Goal: Ask a question

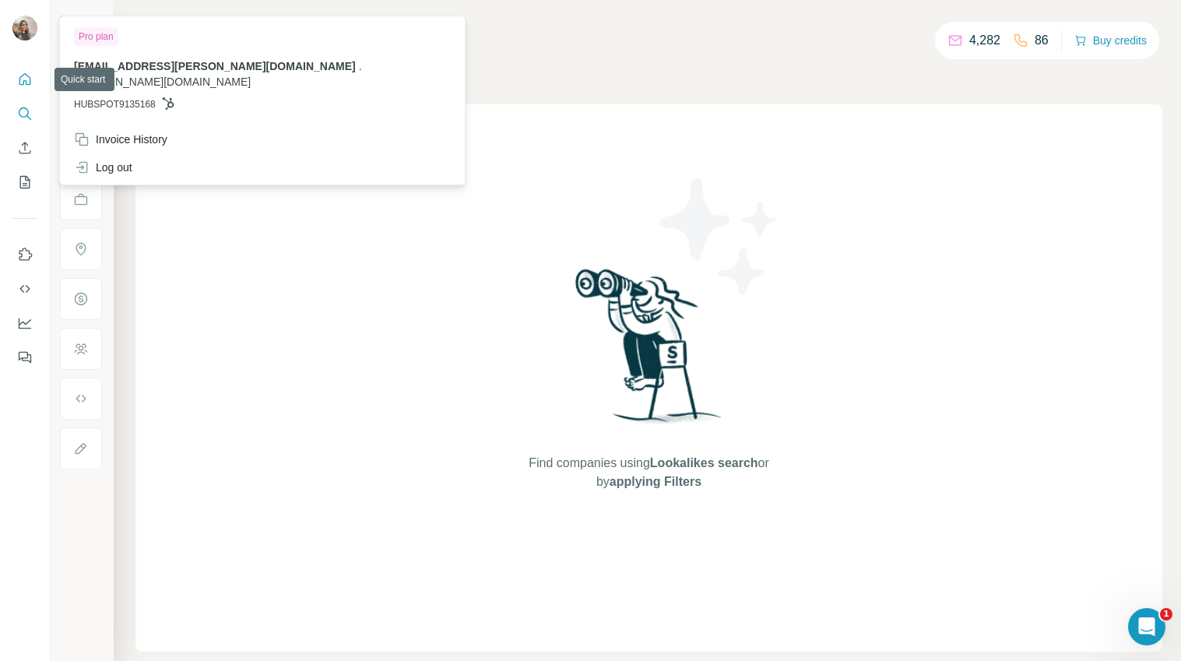
click at [22, 70] on button "Quick start" at bounding box center [24, 79] width 25 height 28
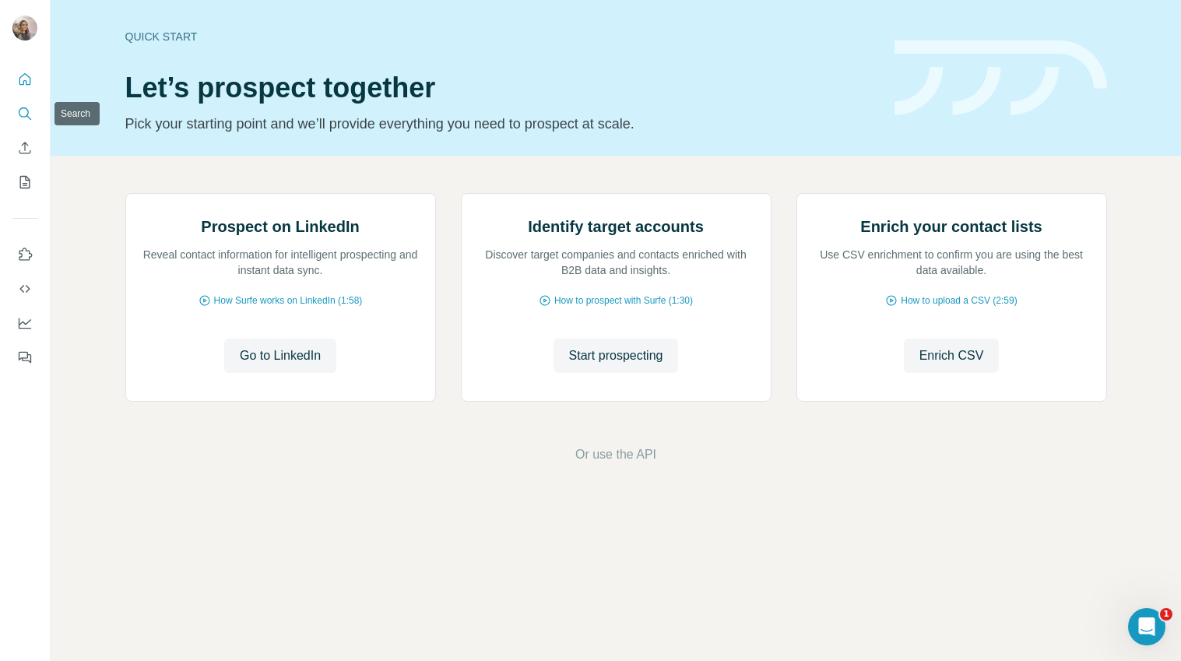
click at [30, 107] on icon "Search" at bounding box center [25, 114] width 16 height 16
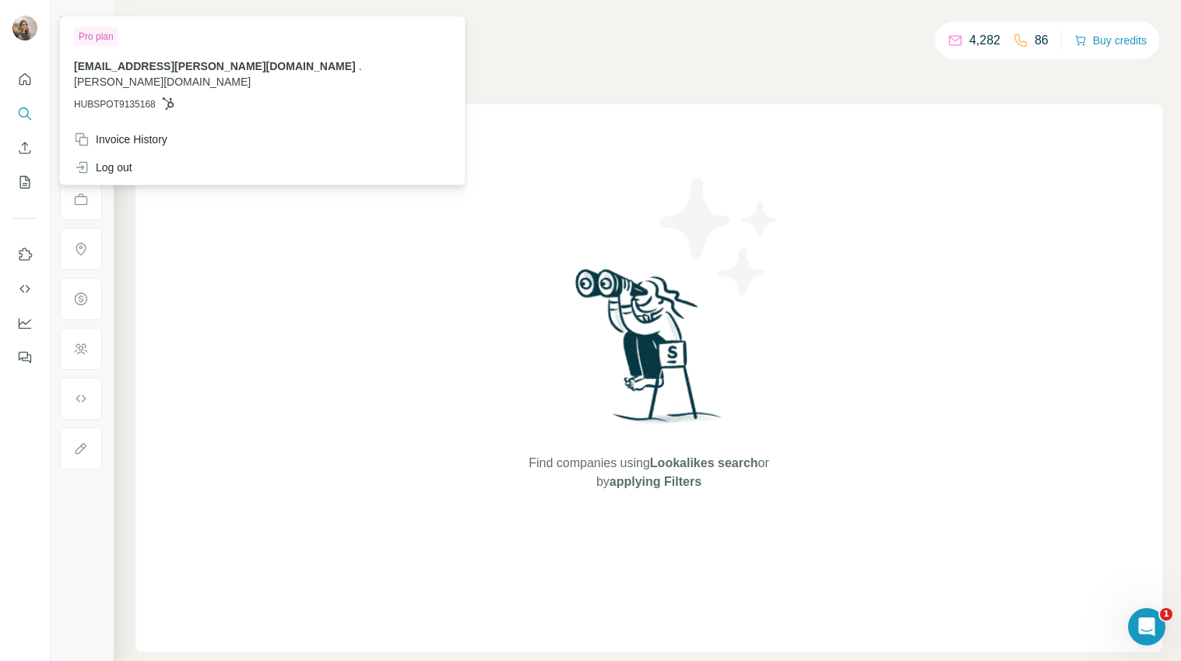
click at [26, 32] on img at bounding box center [24, 28] width 25 height 25
click at [32, 83] on icon "Quick start" at bounding box center [25, 80] width 16 height 16
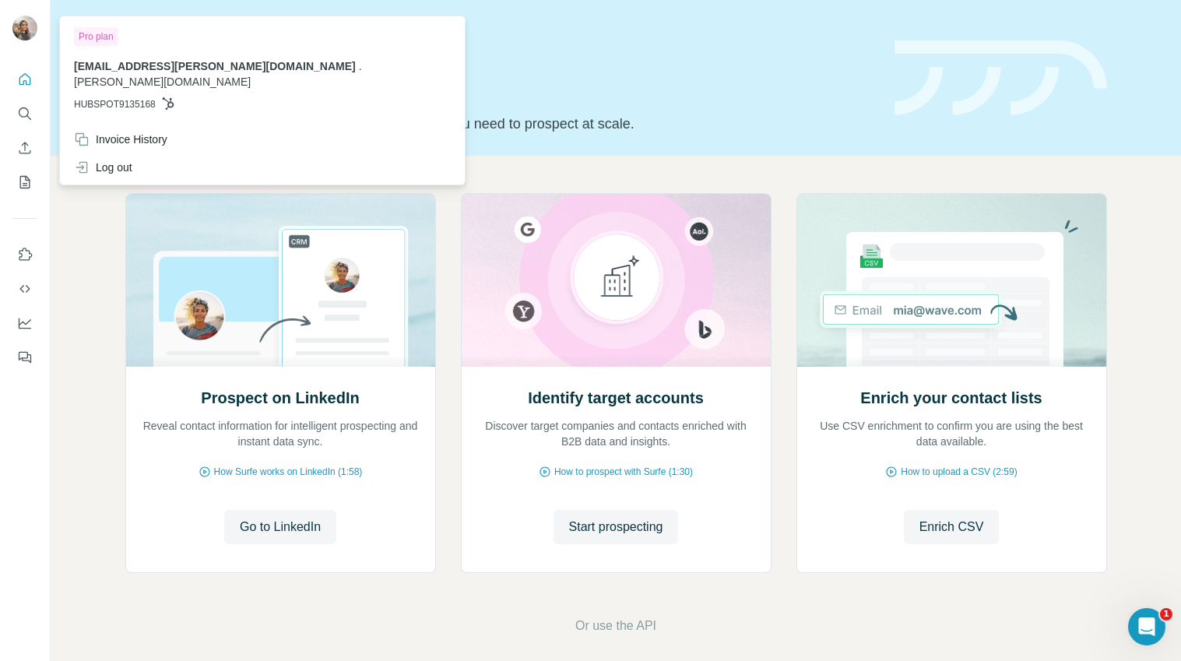
click at [33, 18] on img at bounding box center [24, 28] width 25 height 25
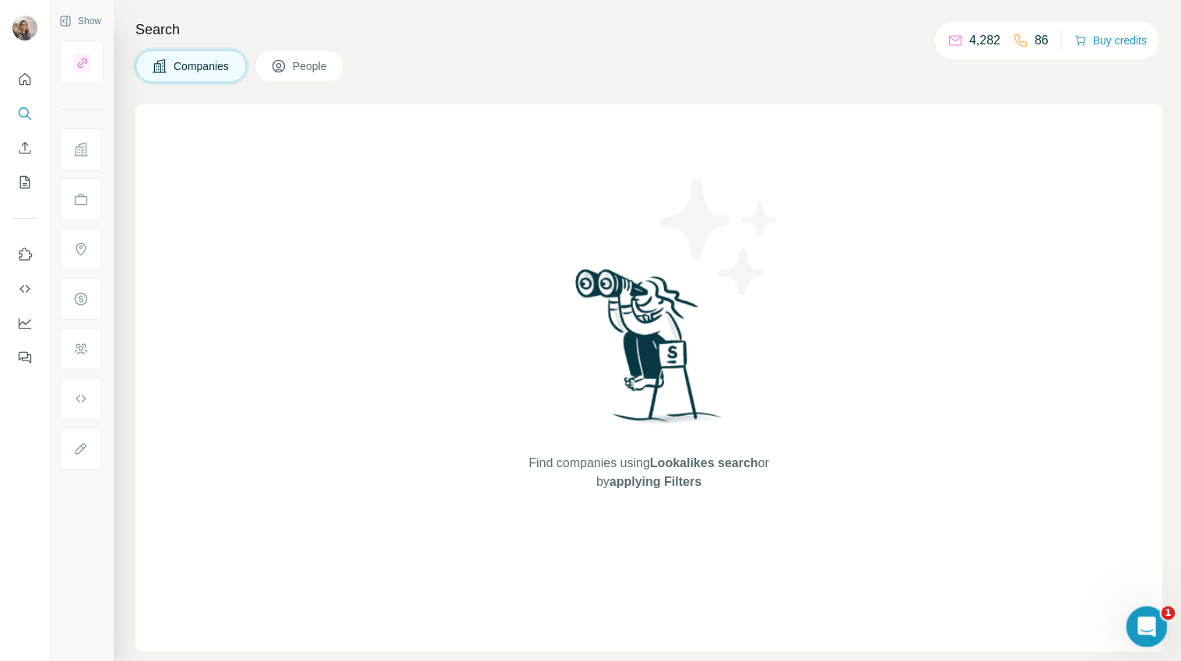
click at [1151, 626] on icon "Open Intercom Messenger" at bounding box center [1145, 625] width 26 height 26
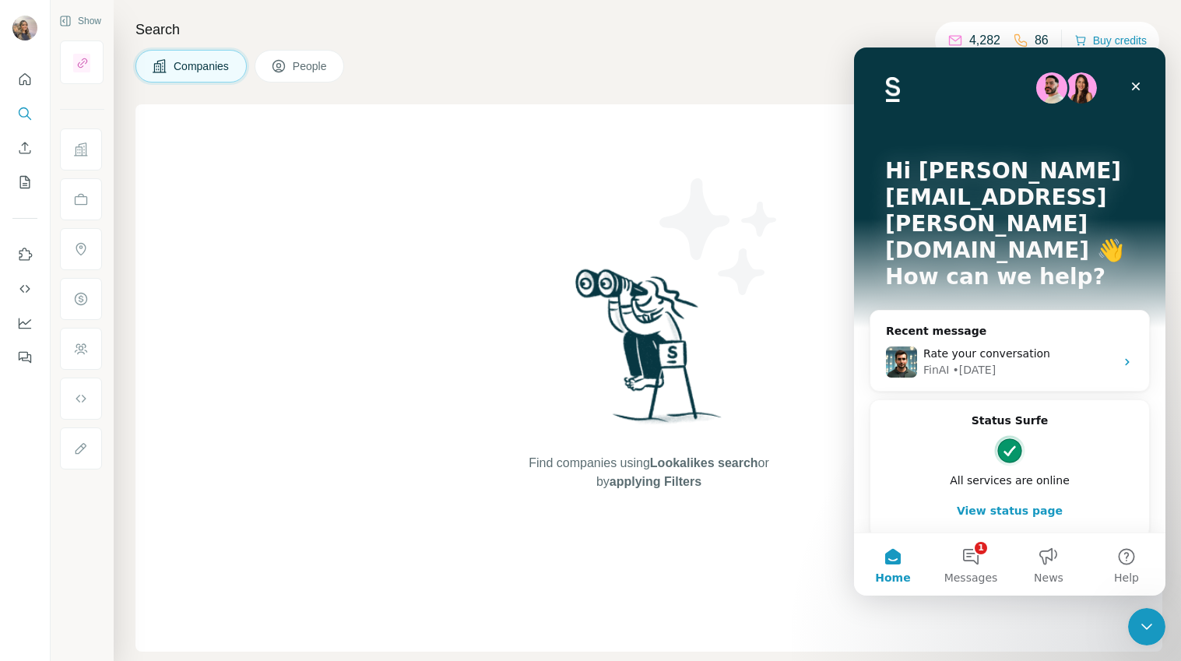
click at [979, 532] on div "Home 1 Messages News Help" at bounding box center [1009, 563] width 311 height 63
click at [978, 554] on button "1 Messages" at bounding box center [971, 564] width 78 height 62
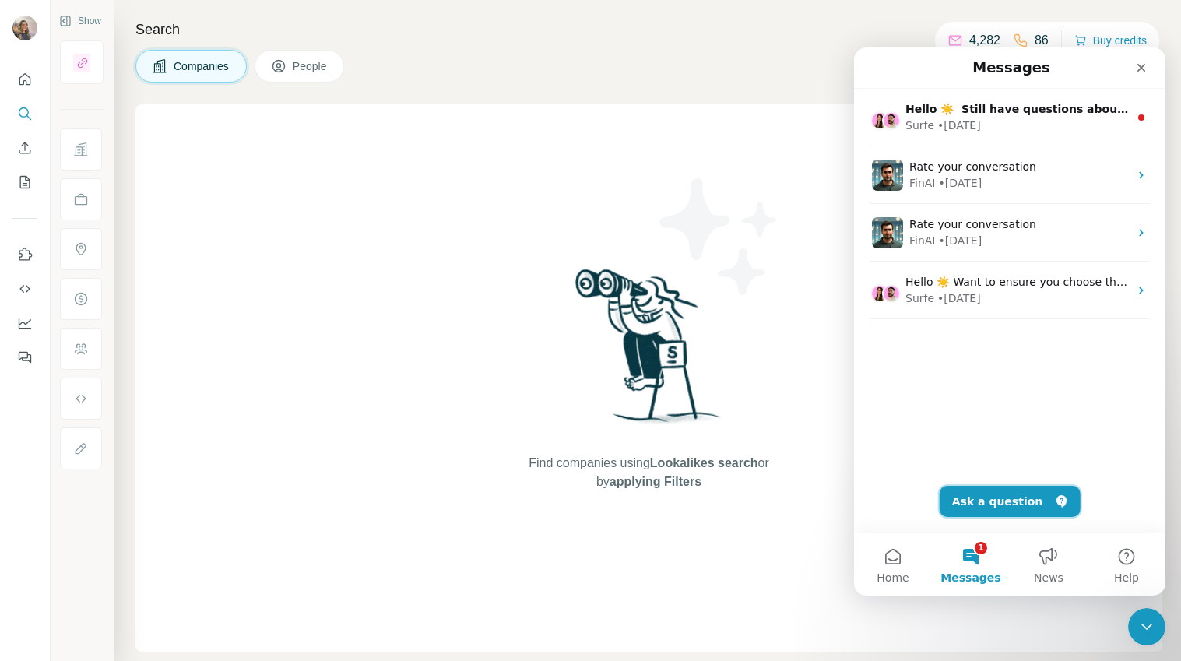
click at [998, 492] on button "Ask a question" at bounding box center [1009, 501] width 141 height 31
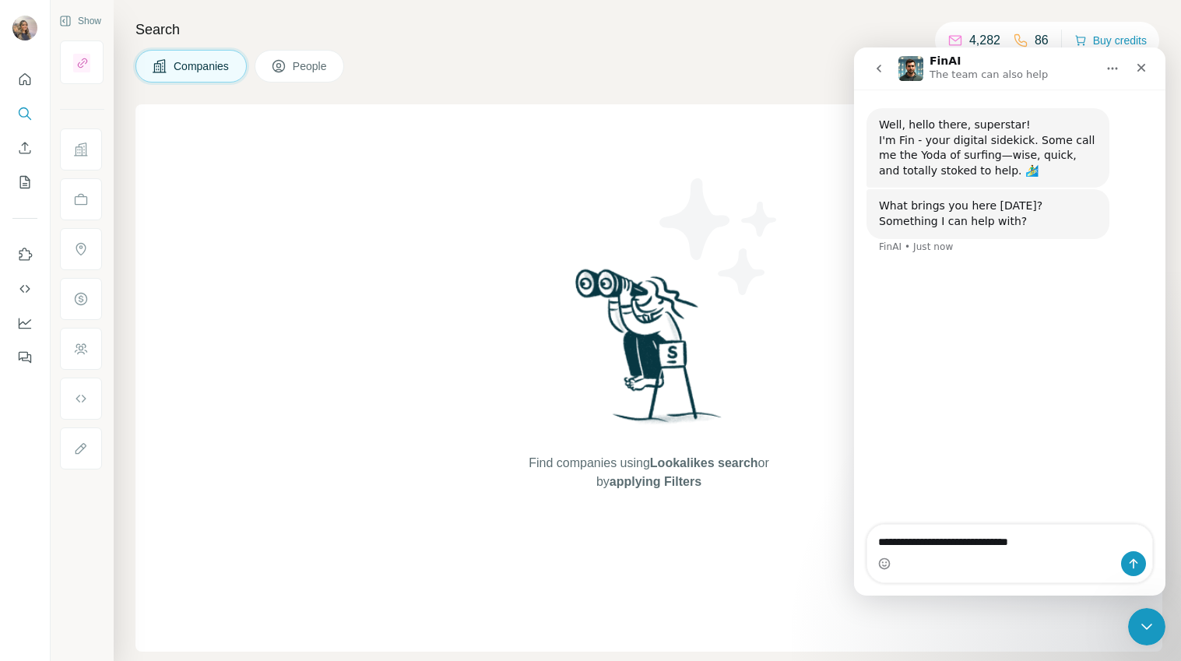
type textarea "**********"
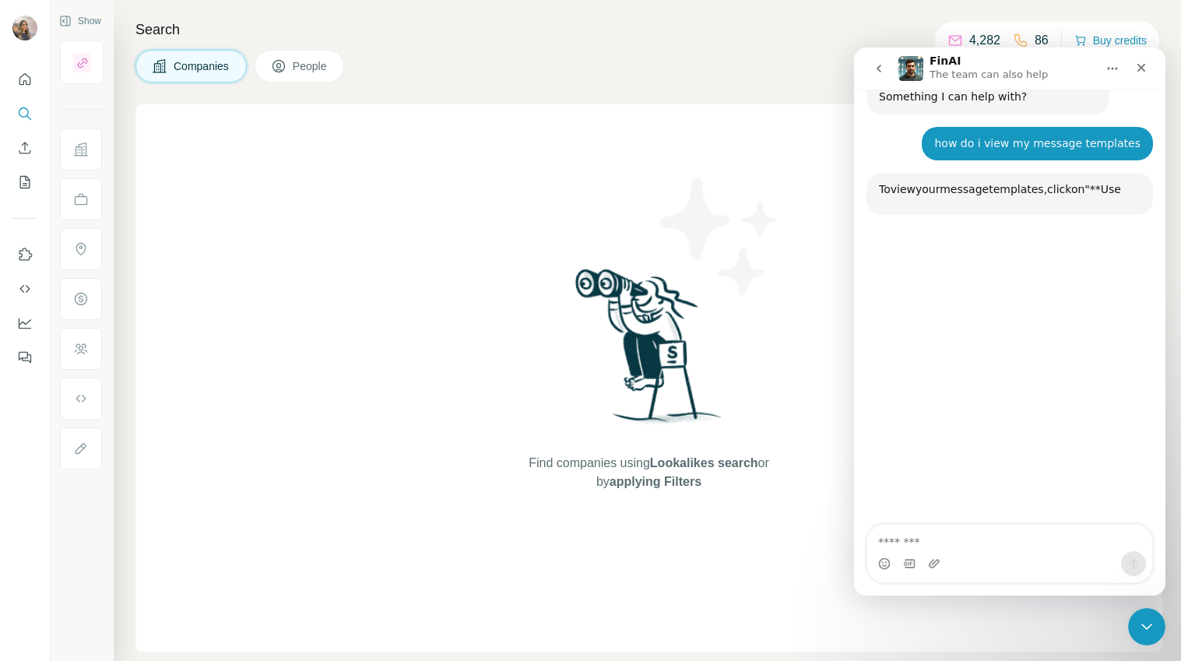
scroll to position [166, 0]
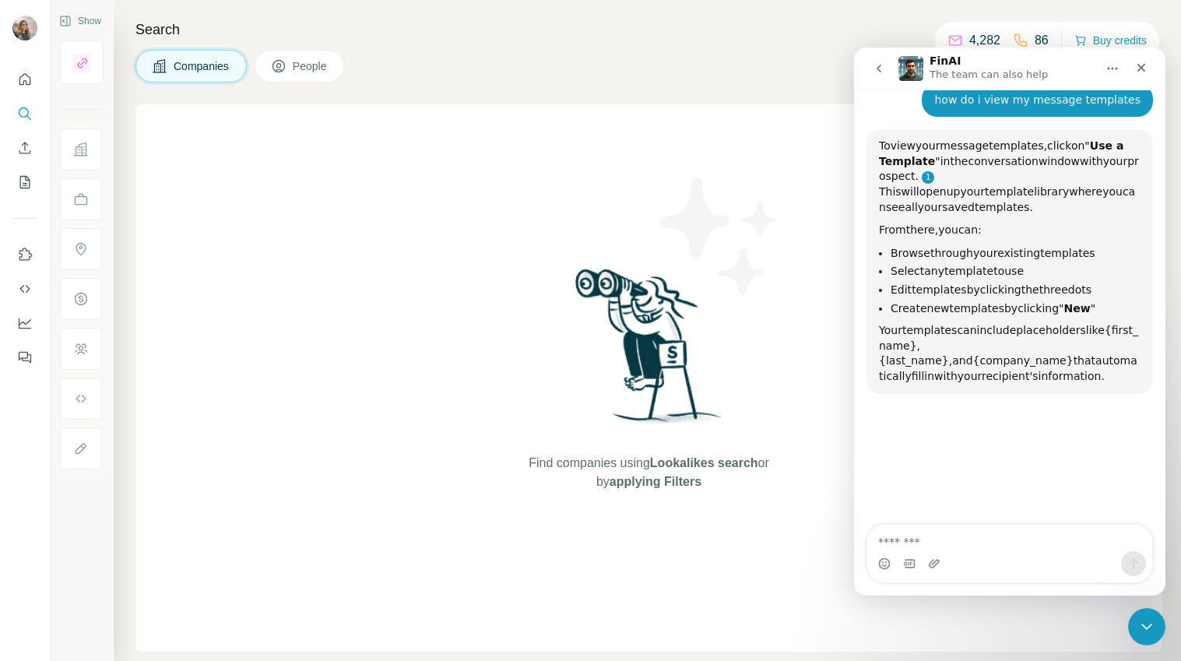
click at [934, 181] on link "FinAI says…" at bounding box center [928, 177] width 12 height 12
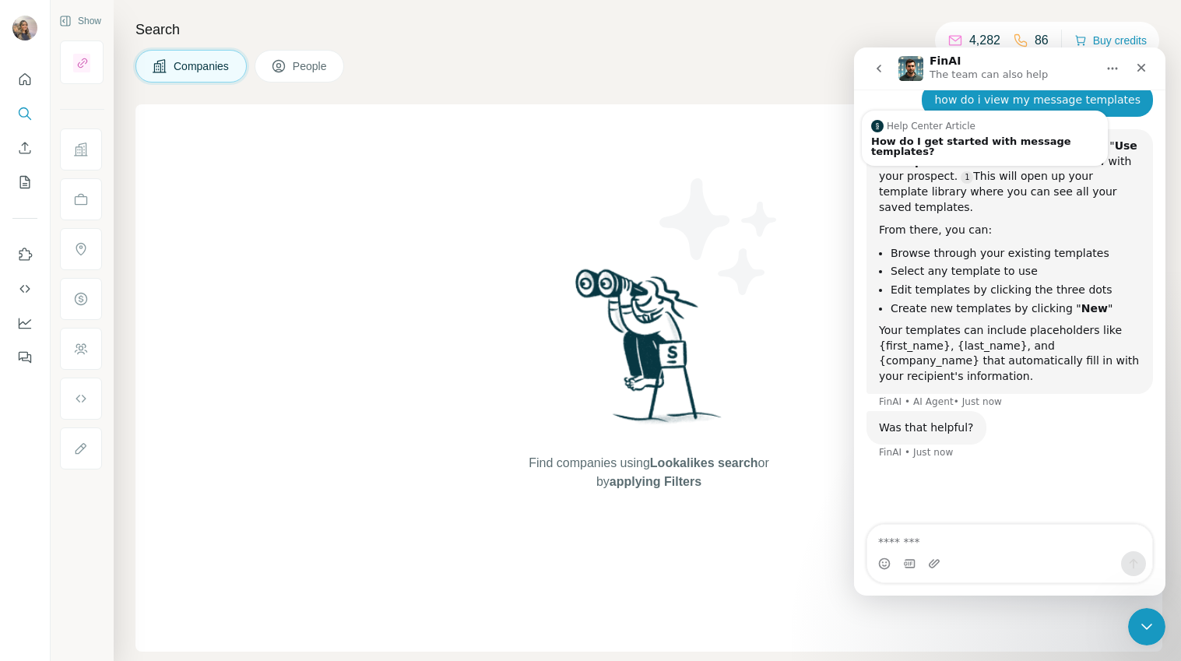
click at [1014, 295] on li "Edit templates by clicking the three dots" at bounding box center [1015, 290] width 250 height 15
click at [930, 149] on div "How do I get started with message templates?" at bounding box center [984, 146] width 227 height 20
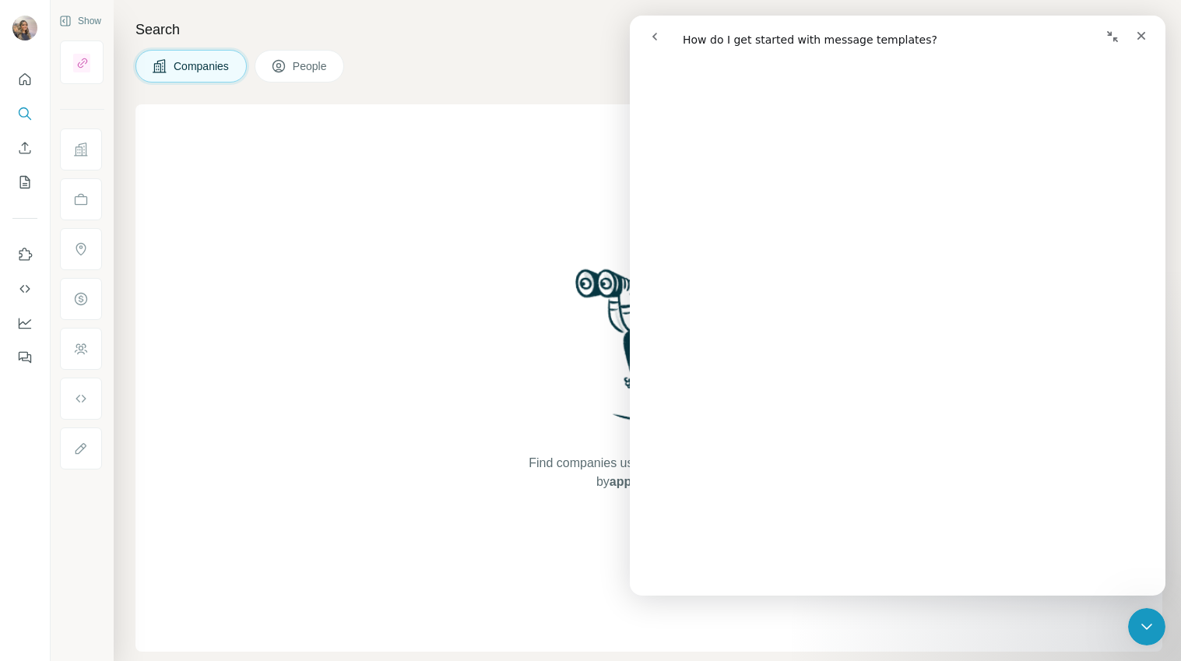
scroll to position [1248, 0]
click at [471, 208] on div "Find companies using Lookalikes search or by applying Filters" at bounding box center [648, 377] width 1027 height 547
click at [490, 251] on div "Find companies using Lookalikes search or by applying Filters" at bounding box center [648, 377] width 1027 height 547
